Goal: Task Accomplishment & Management: Manage account settings

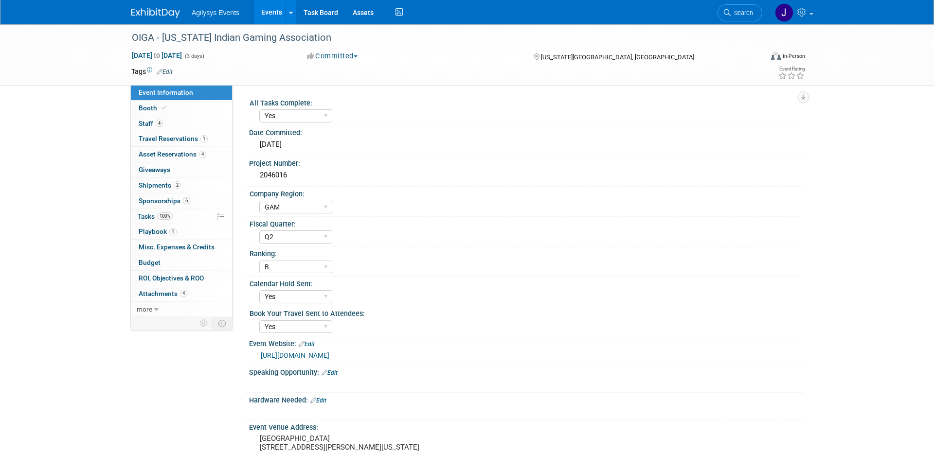
select select "Yes"
select select "GAM"
select select "Q2"
select select "B"
select select "Yes"
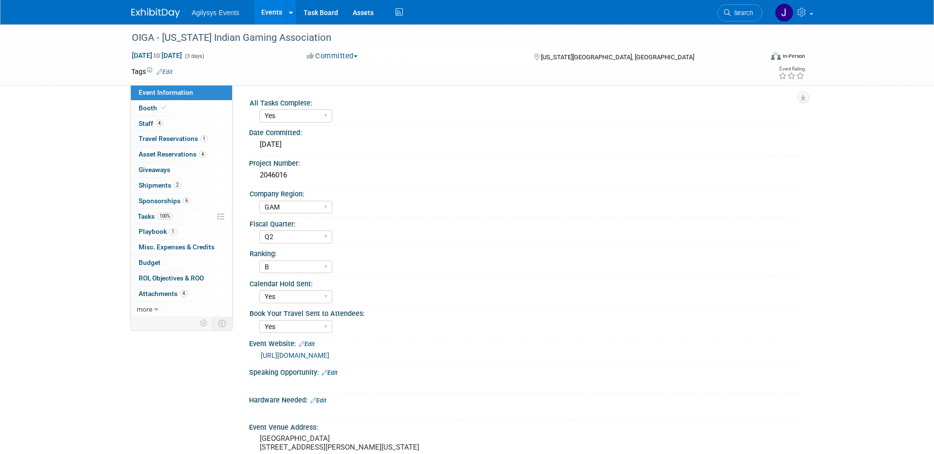
select select "Yes"
click at [275, 14] on link "Events" at bounding box center [271, 12] width 35 height 24
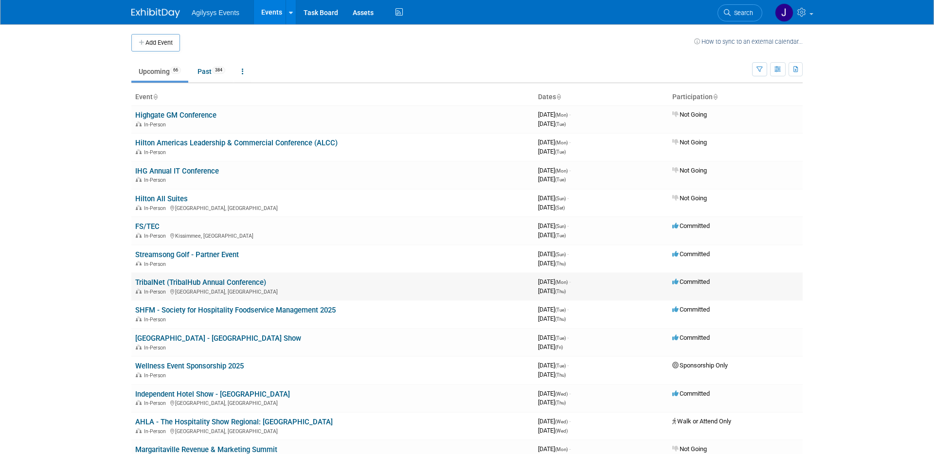
click at [150, 279] on link "TribalNet (TribalHub Annual Conference)" at bounding box center [200, 282] width 131 height 9
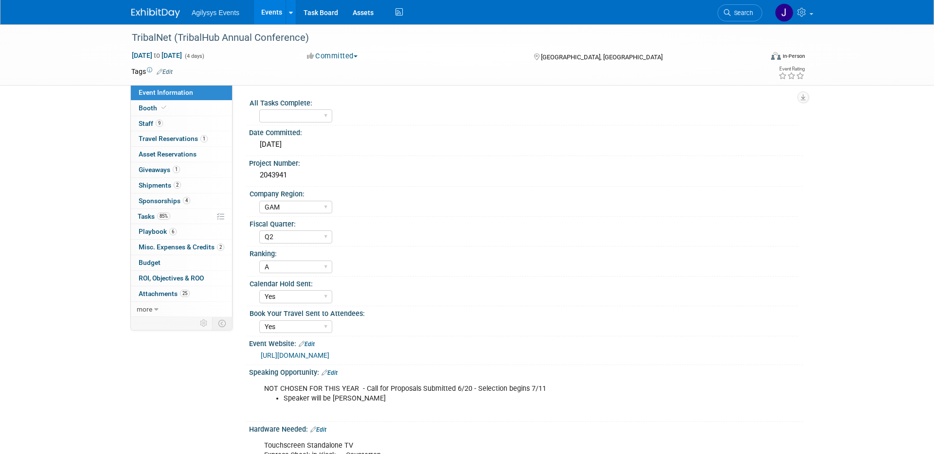
select select "GAM"
select select "Q2"
select select "A"
select select "Yes"
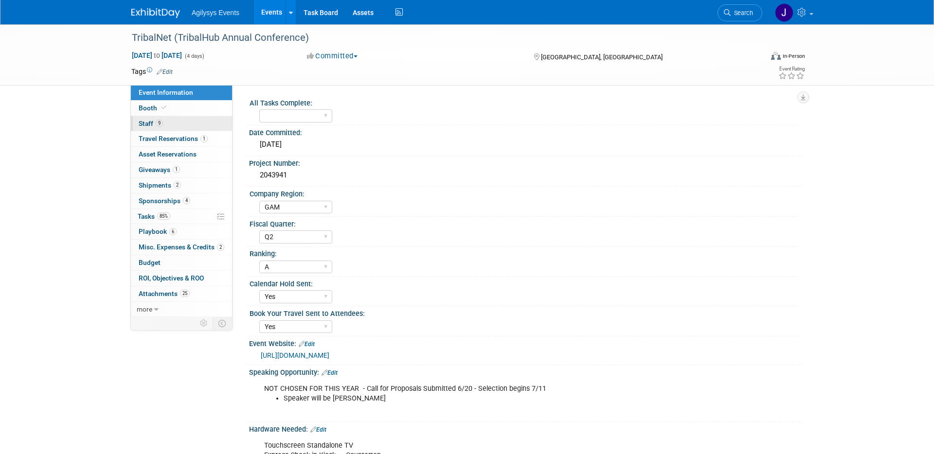
click at [190, 125] on link "9 Staff 9" at bounding box center [181, 123] width 101 height 15
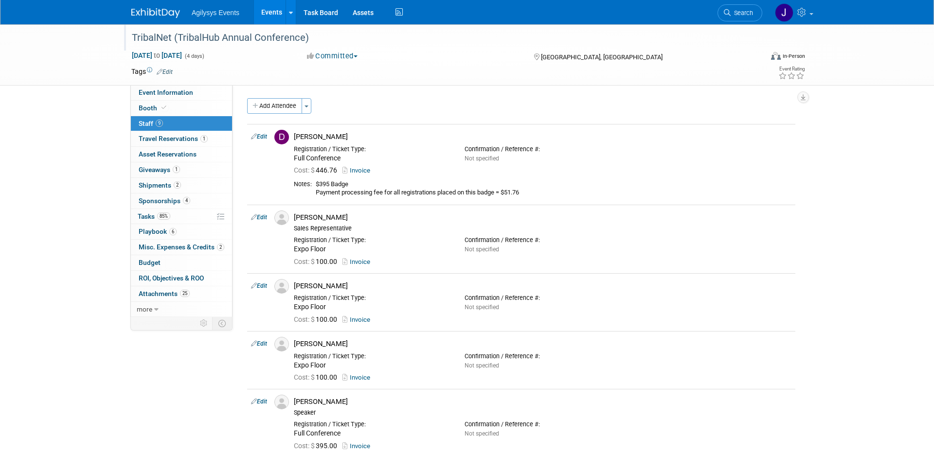
click at [154, 38] on div "TribalNet (TribalHub Annual Conference)" at bounding box center [437, 38] width 619 height 18
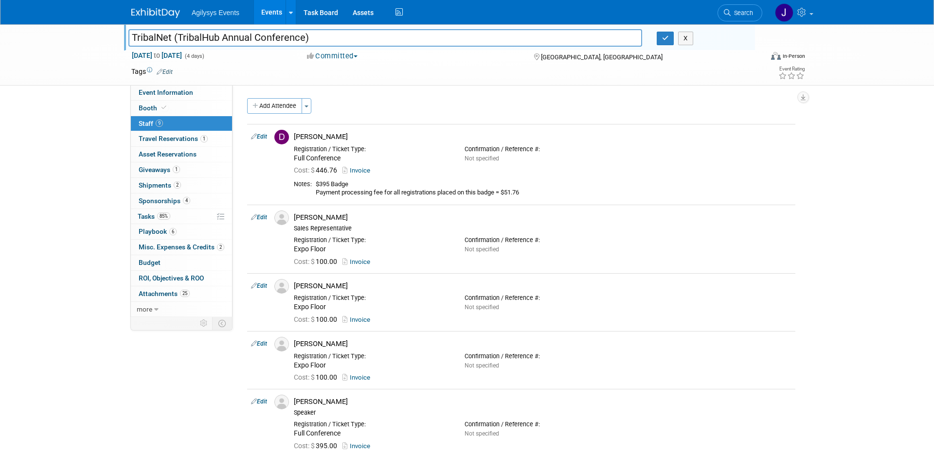
drag, startPoint x: 220, startPoint y: 36, endPoint x: 142, endPoint y: 35, distance: 78.3
click at [142, 35] on input "TribalNet (TribalHub Annual Conference)" at bounding box center [384, 37] width 513 height 17
click at [191, 35] on input "TribalNet (TribalHub Annual Conference)" at bounding box center [384, 37] width 513 height 17
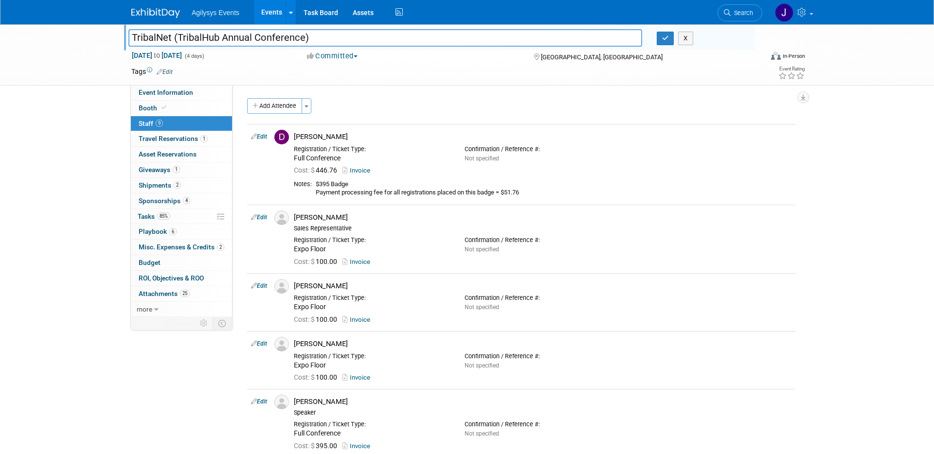
click at [159, 37] on input "TribalNet (TribalHub Annual Conference)" at bounding box center [384, 37] width 513 height 17
click at [163, 109] on icon at bounding box center [163, 107] width 5 height 5
